Goal: Task Accomplishment & Management: Manage account settings

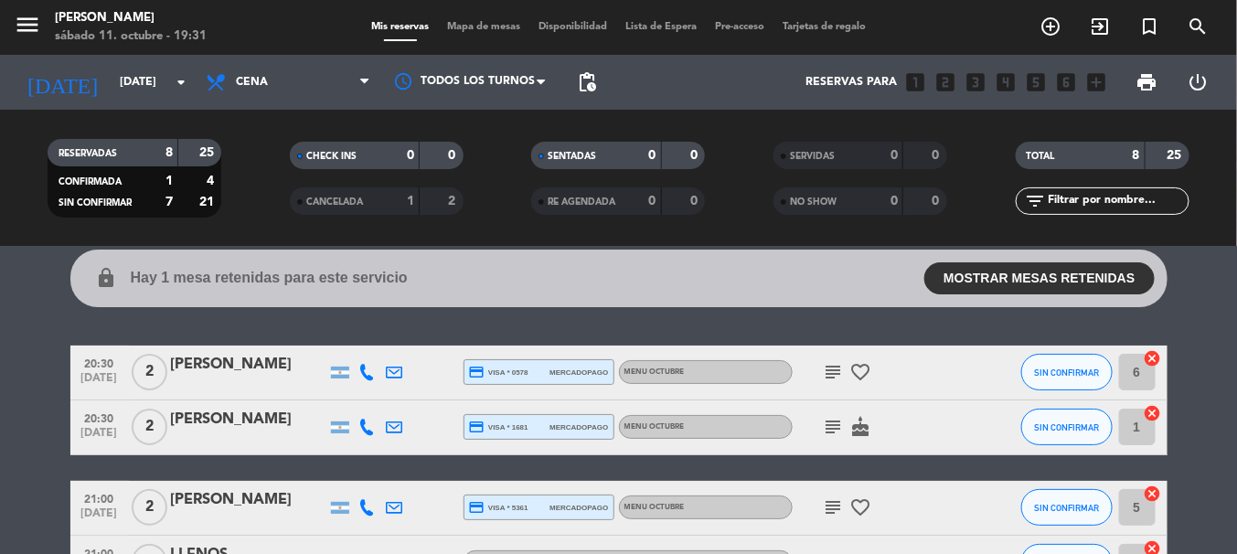
scroll to position [71, 0]
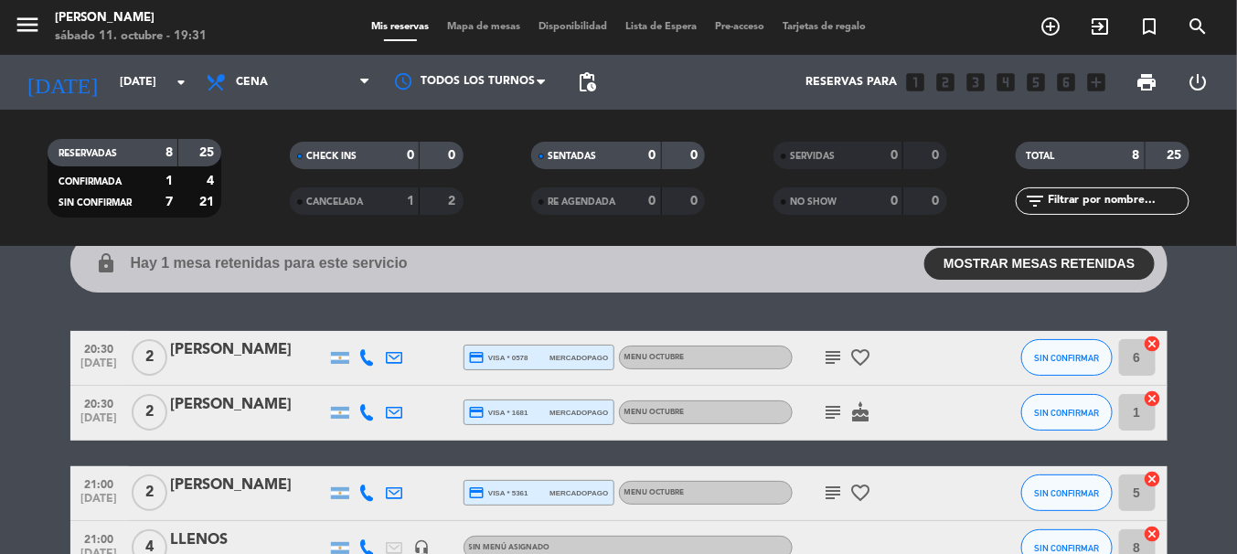
click at [829, 366] on icon "subject" at bounding box center [834, 358] width 22 height 22
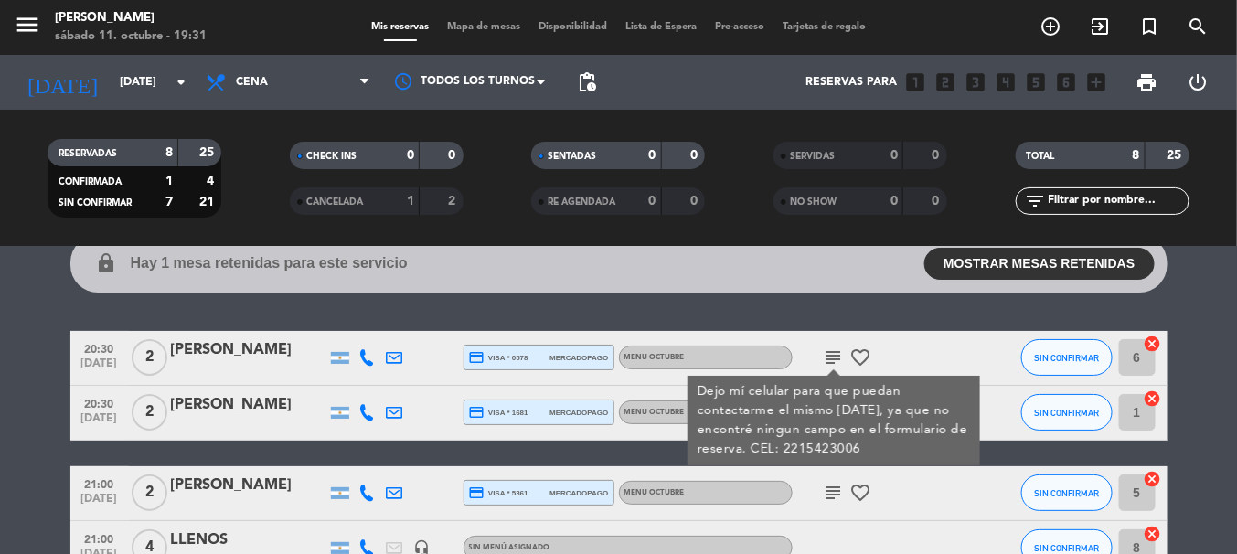
click at [895, 349] on div "subject Dejo mí celular para que puedan contactarme el mismo [DATE], ya que no …" at bounding box center [875, 358] width 165 height 54
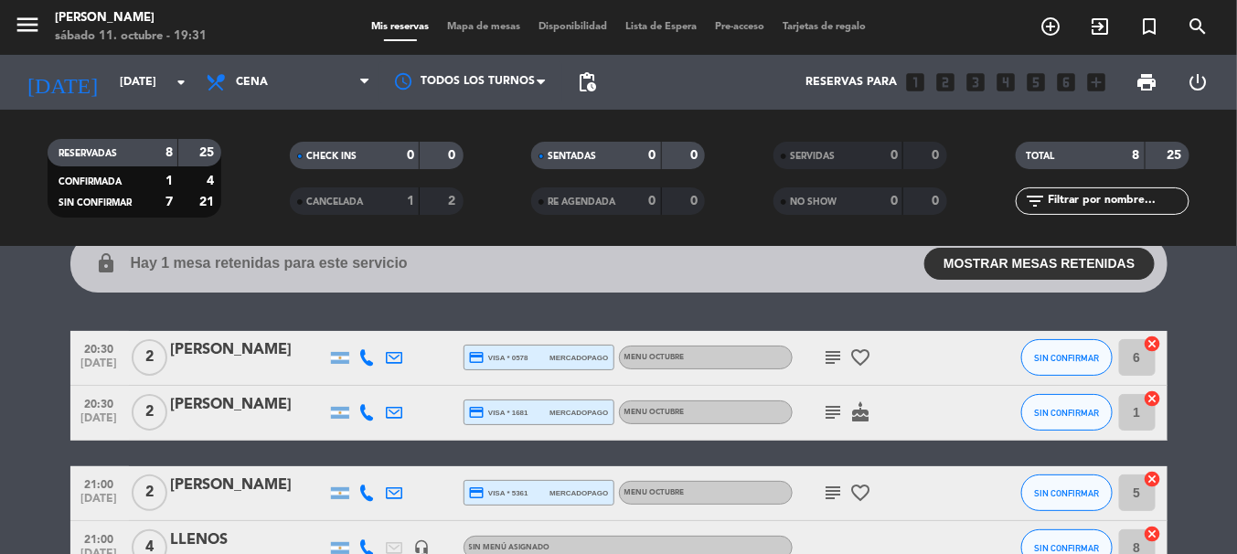
click at [824, 409] on icon "subject" at bounding box center [834, 412] width 22 height 22
click at [861, 412] on icon "cake" at bounding box center [861, 412] width 22 height 22
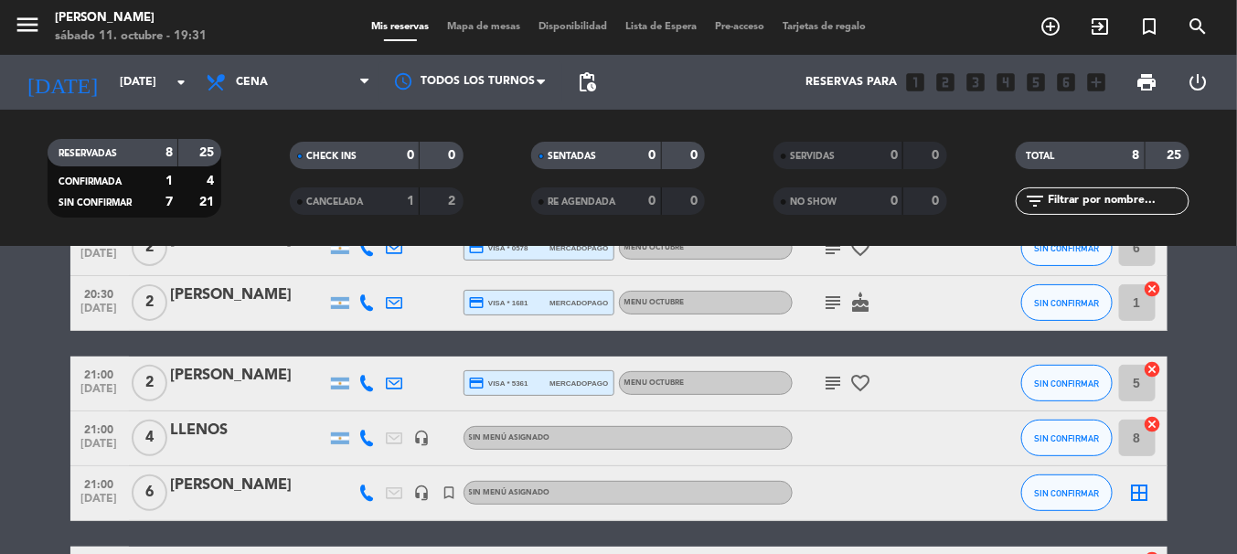
scroll to position [216, 0]
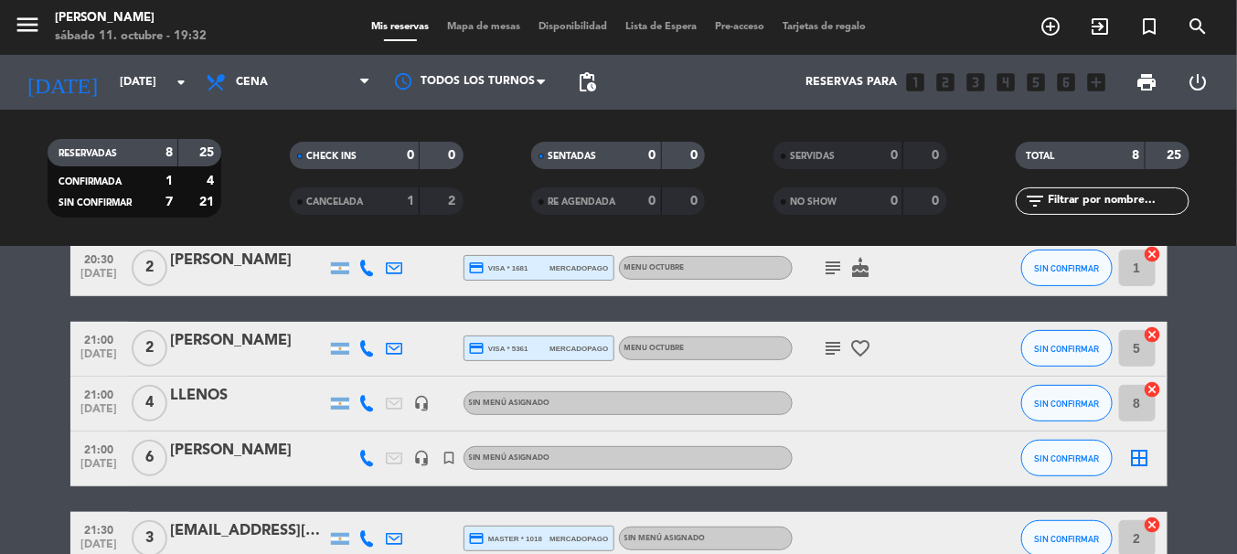
click at [830, 358] on icon "subject" at bounding box center [834, 348] width 22 height 22
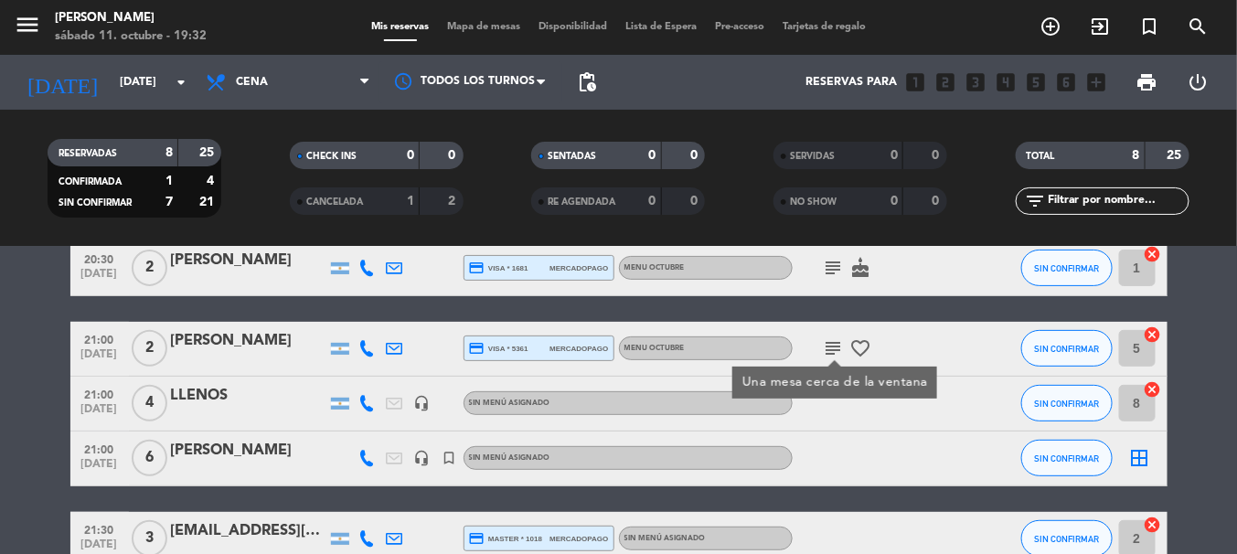
click at [907, 328] on div "subject Una mesa cerca de la ventana favorite_border" at bounding box center [875, 349] width 165 height 54
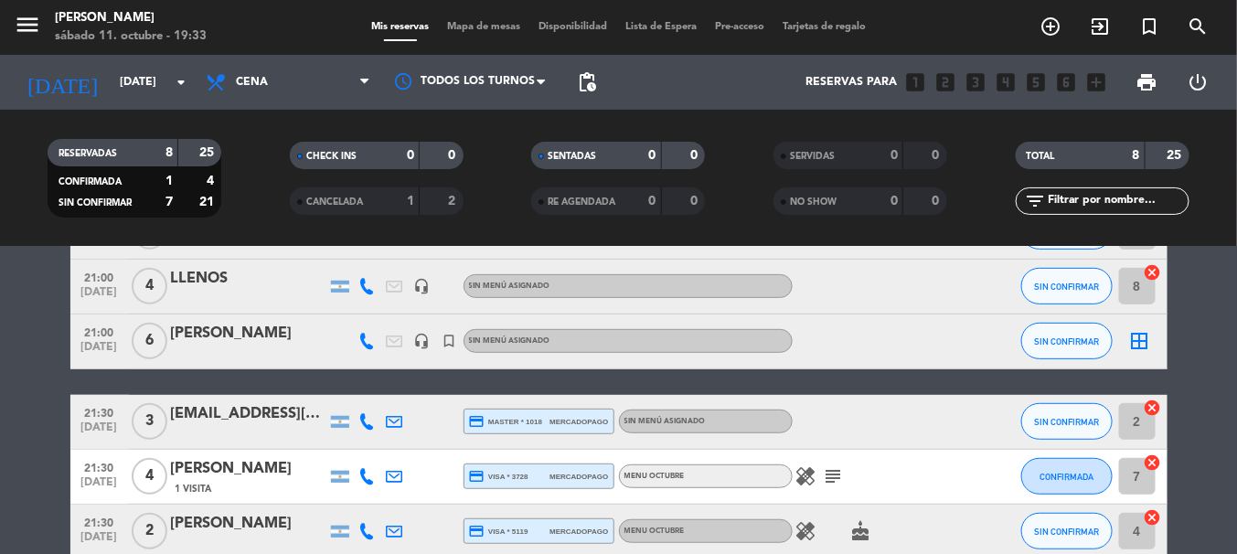
scroll to position [356, 0]
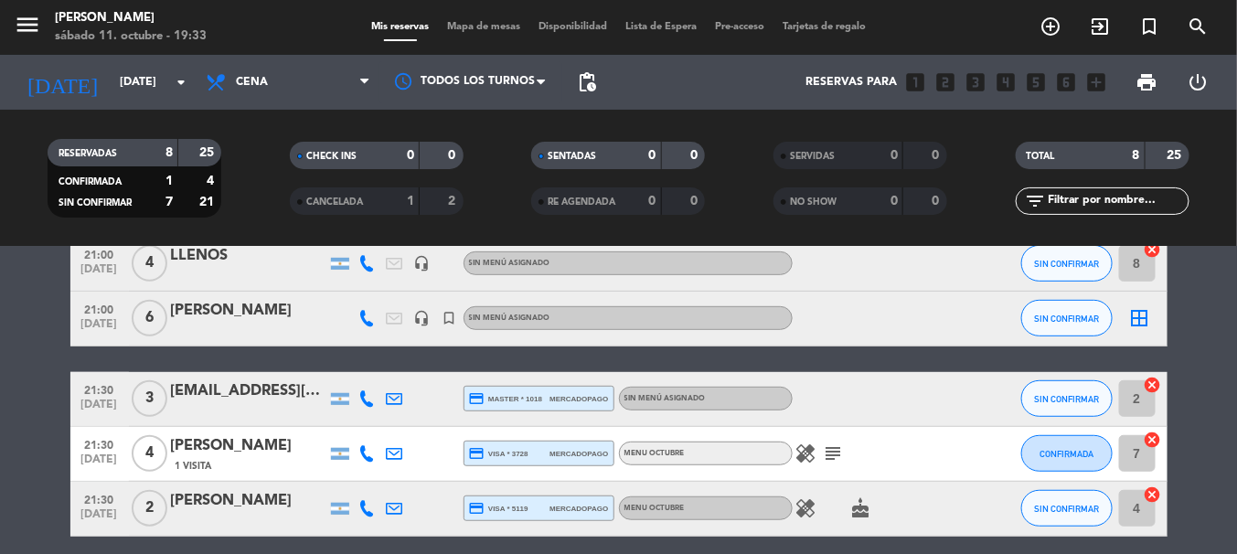
click at [816, 456] on icon "healing" at bounding box center [807, 454] width 22 height 22
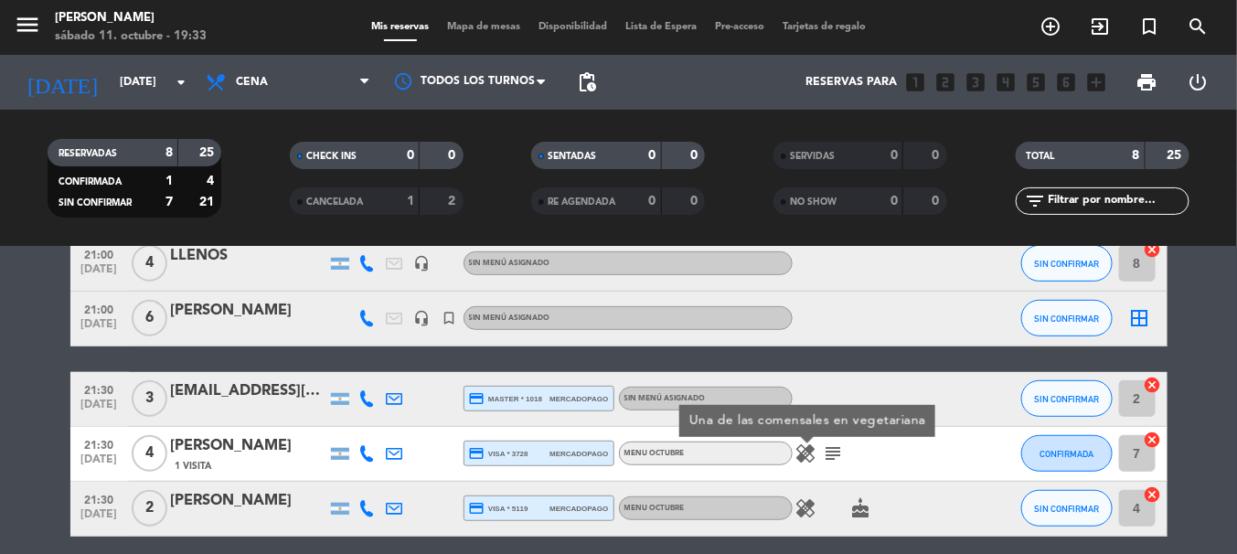
click at [825, 454] on icon "subject" at bounding box center [834, 454] width 22 height 22
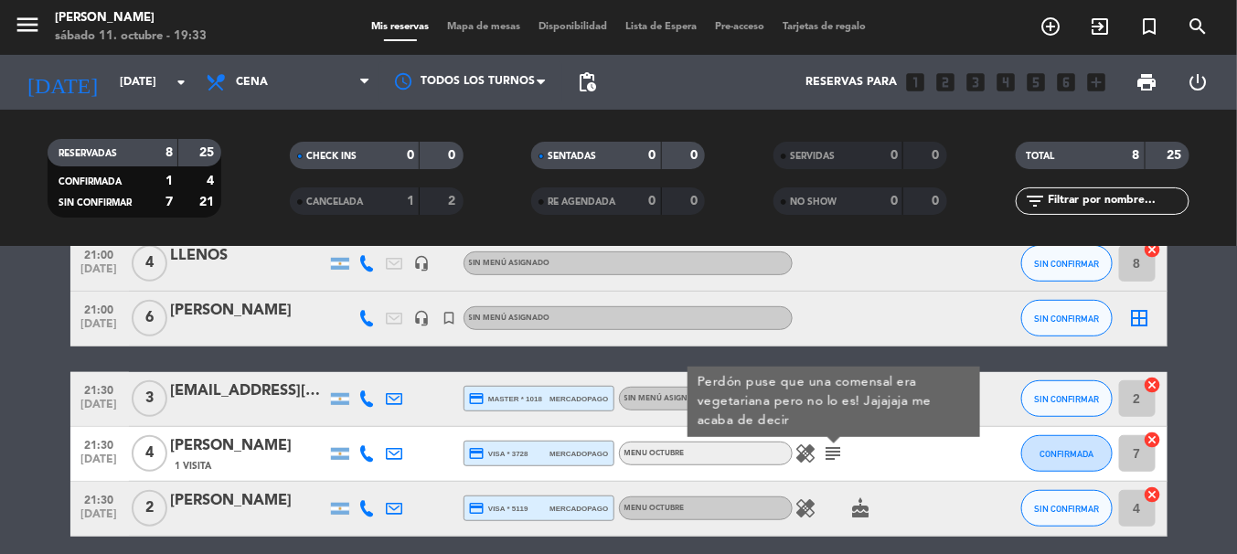
click at [825, 454] on icon "subject" at bounding box center [834, 454] width 22 height 22
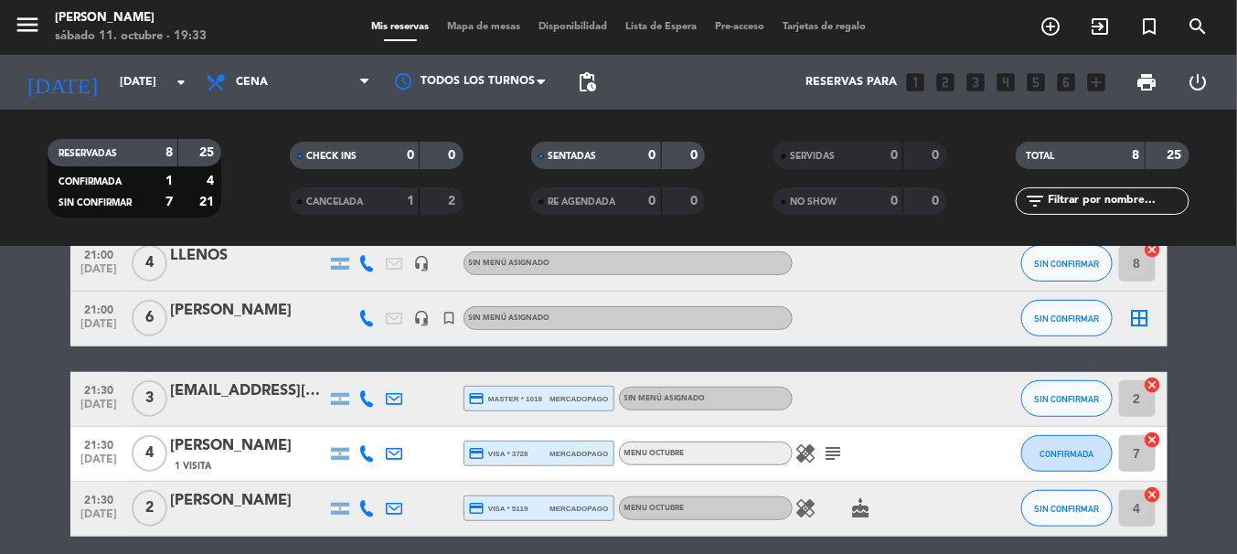
click at [808, 509] on icon "healing" at bounding box center [807, 508] width 22 height 22
click at [866, 508] on icon "cake" at bounding box center [861, 508] width 22 height 22
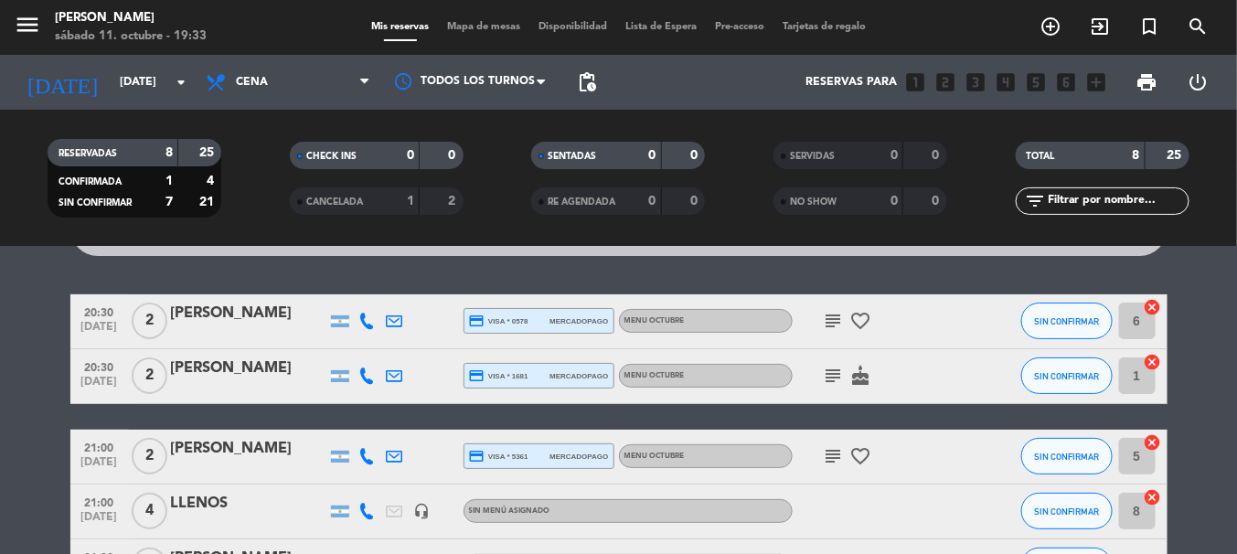
scroll to position [103, 0]
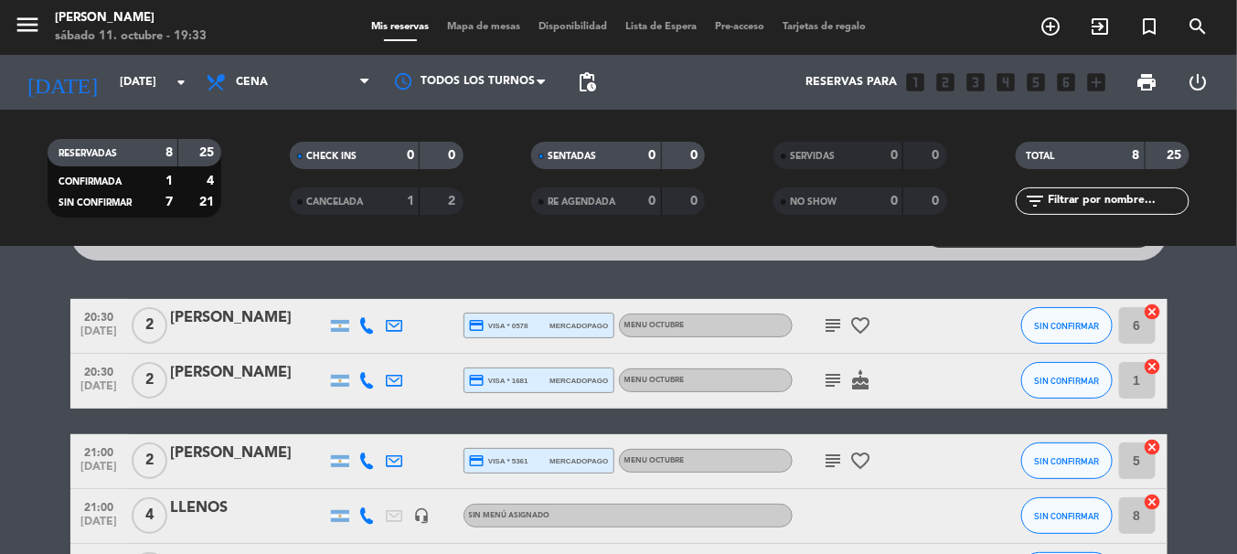
click at [832, 457] on icon "subject" at bounding box center [834, 461] width 22 height 22
click at [833, 381] on icon "subject" at bounding box center [834, 380] width 22 height 22
click at [831, 326] on icon "subject" at bounding box center [834, 326] width 22 height 22
